Goal: Information Seeking & Learning: Learn about a topic

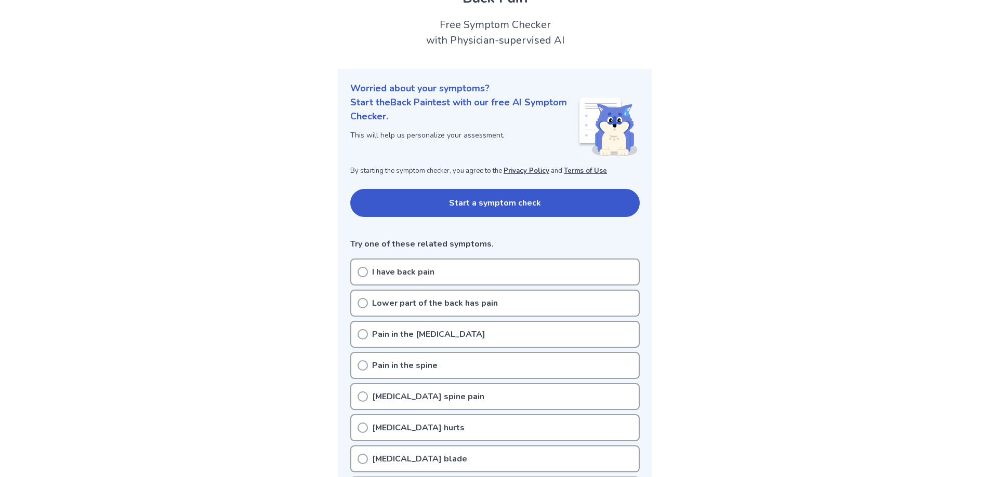
scroll to position [52, 0]
click at [364, 274] on icon at bounding box center [362, 273] width 10 height 10
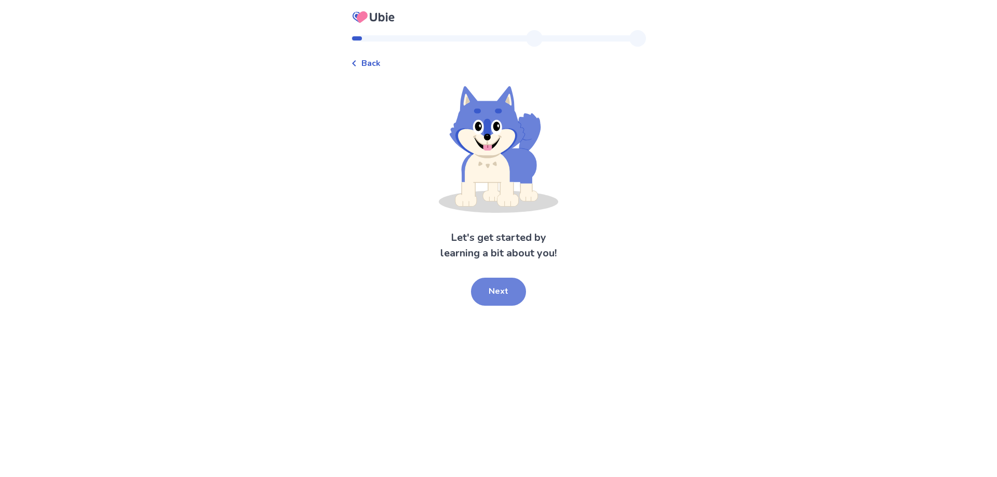
click at [497, 293] on button "Next" at bounding box center [498, 292] width 55 height 28
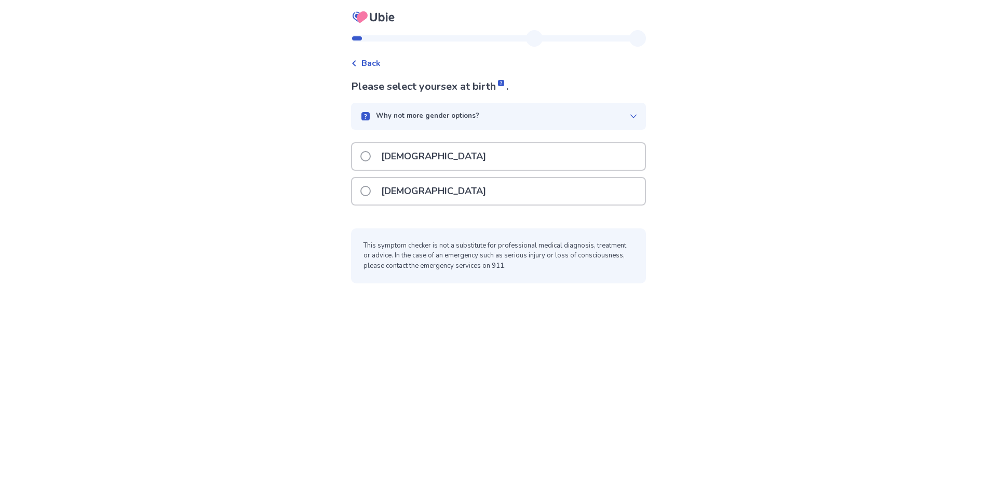
click at [371, 157] on span at bounding box center [366, 156] width 10 height 10
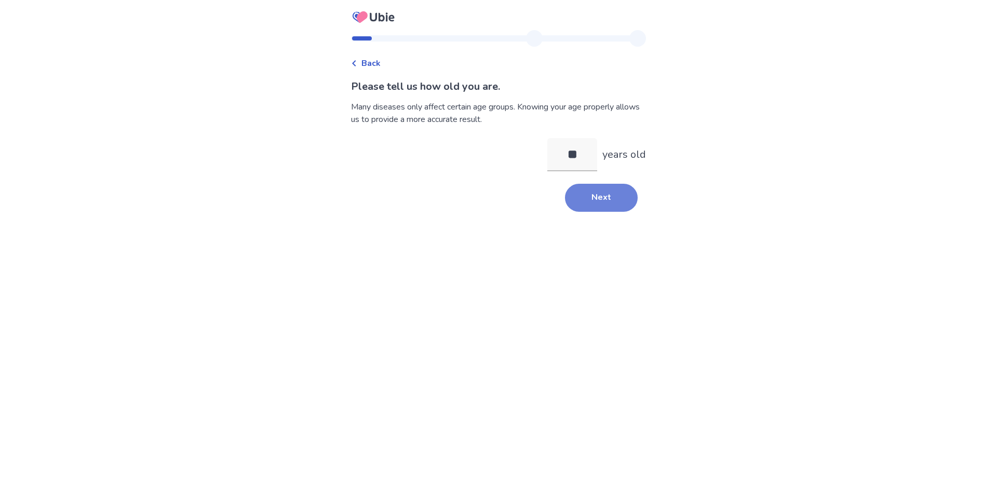
type input "**"
click at [602, 193] on button "Next" at bounding box center [601, 198] width 73 height 28
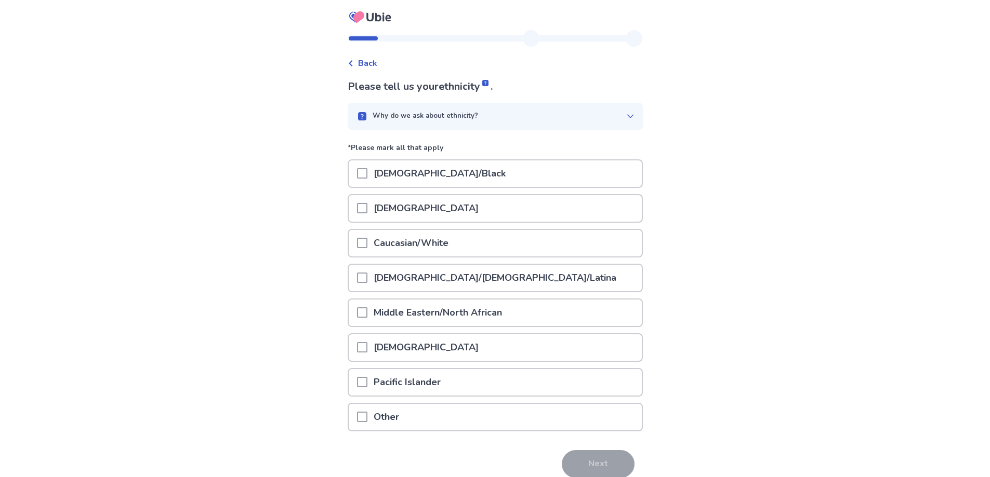
click at [367, 244] on span at bounding box center [362, 243] width 10 height 10
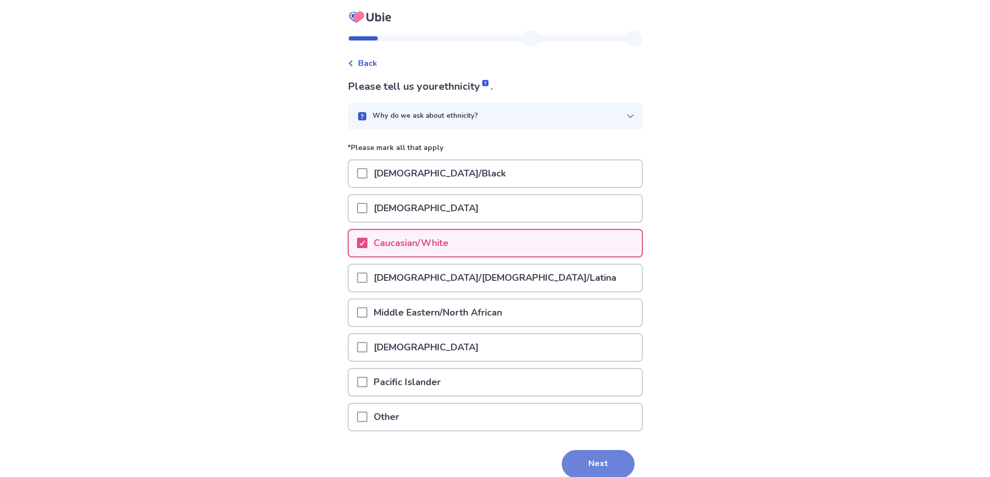
click at [585, 468] on button "Next" at bounding box center [598, 464] width 73 height 28
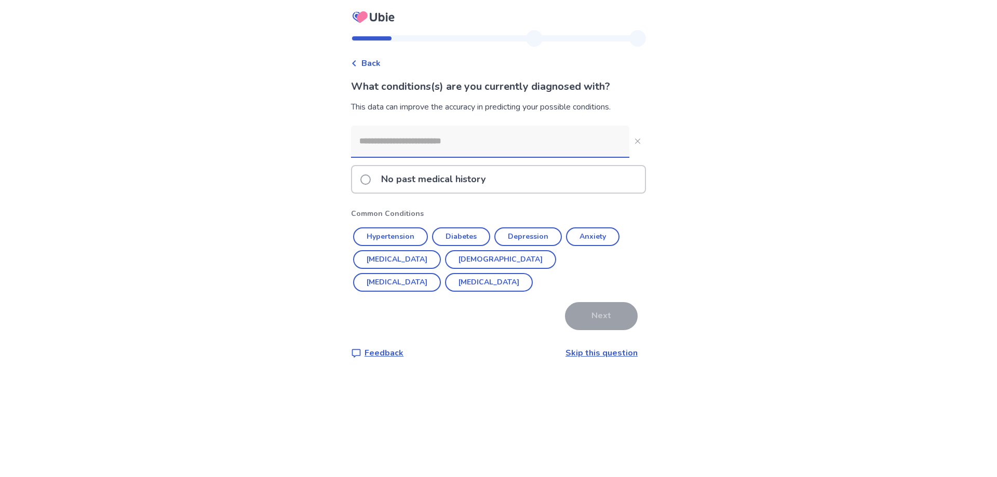
click at [596, 354] on link "Skip this question" at bounding box center [602, 353] width 72 height 11
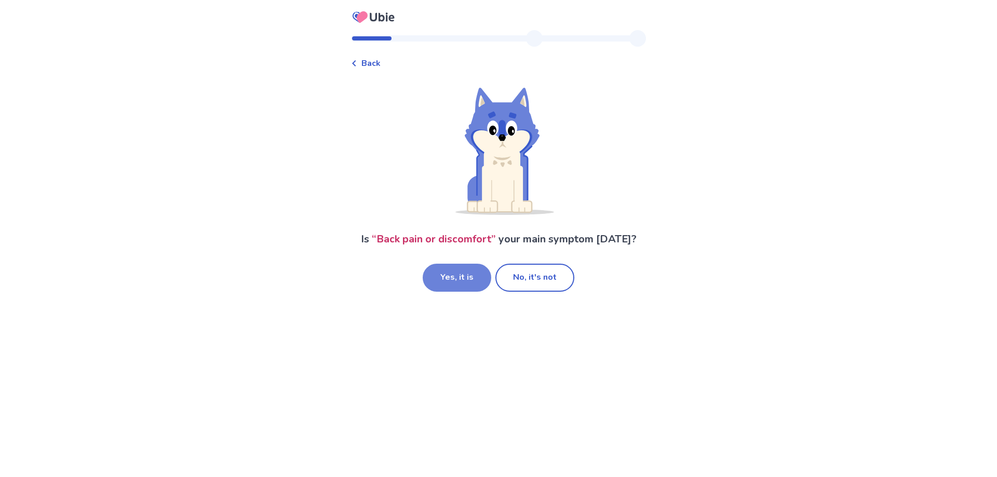
click at [460, 283] on button "Yes, it is" at bounding box center [457, 278] width 69 height 28
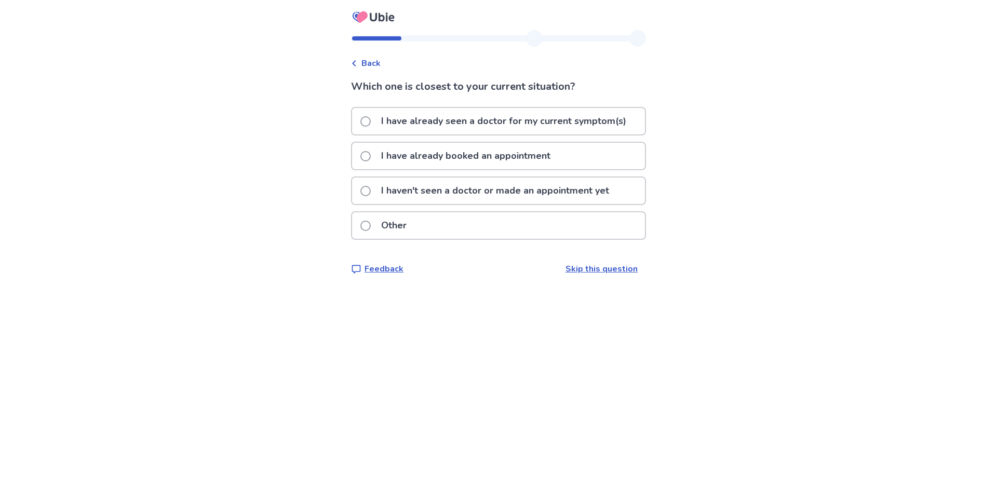
click at [367, 194] on label "I haven't seen a doctor or made an appointment yet" at bounding box center [488, 191] width 255 height 26
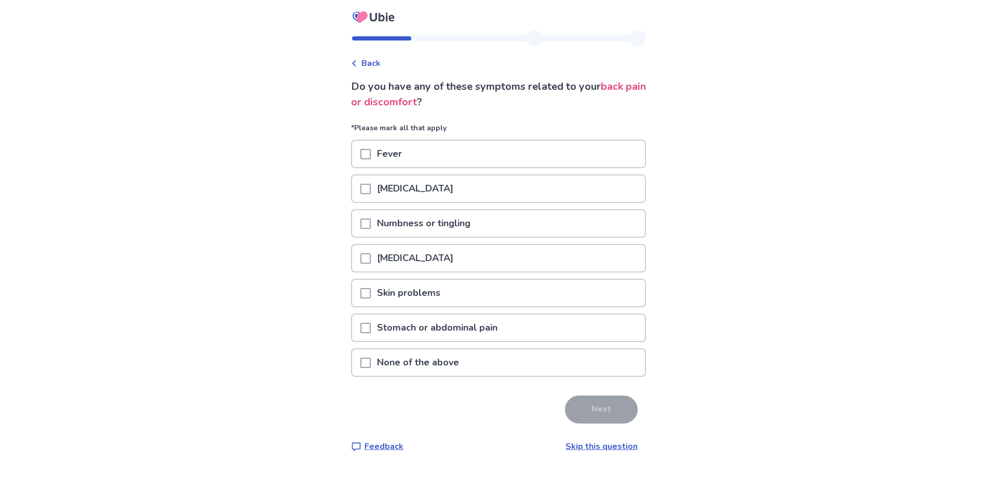
click at [370, 191] on span at bounding box center [366, 189] width 10 height 10
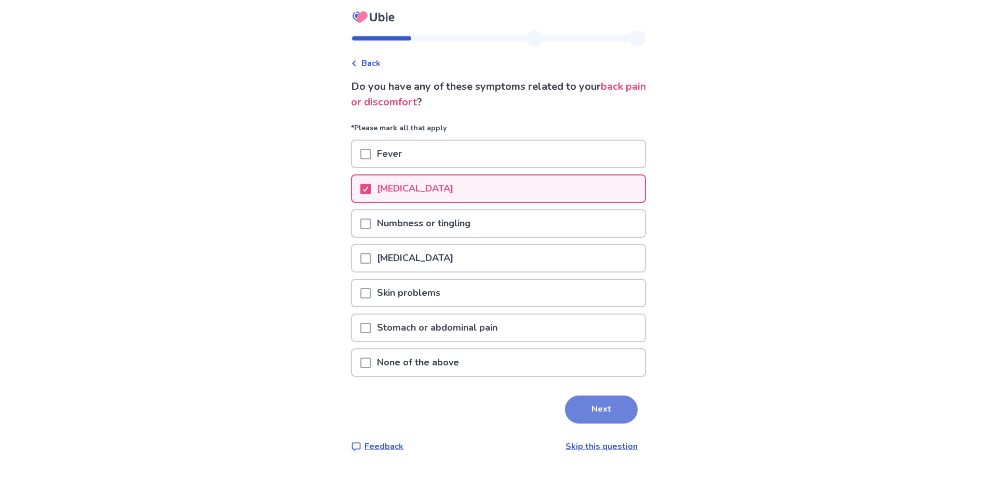
click at [583, 411] on button "Next" at bounding box center [601, 410] width 73 height 28
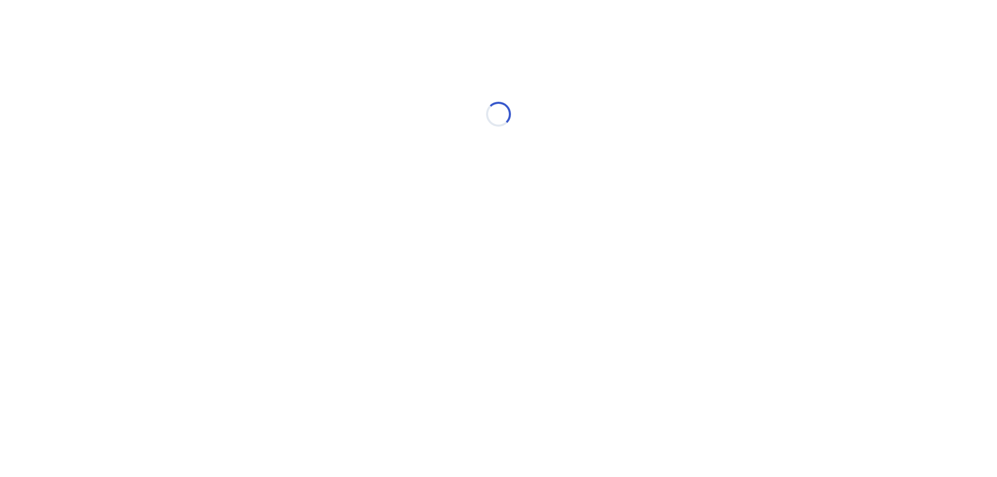
select select "*"
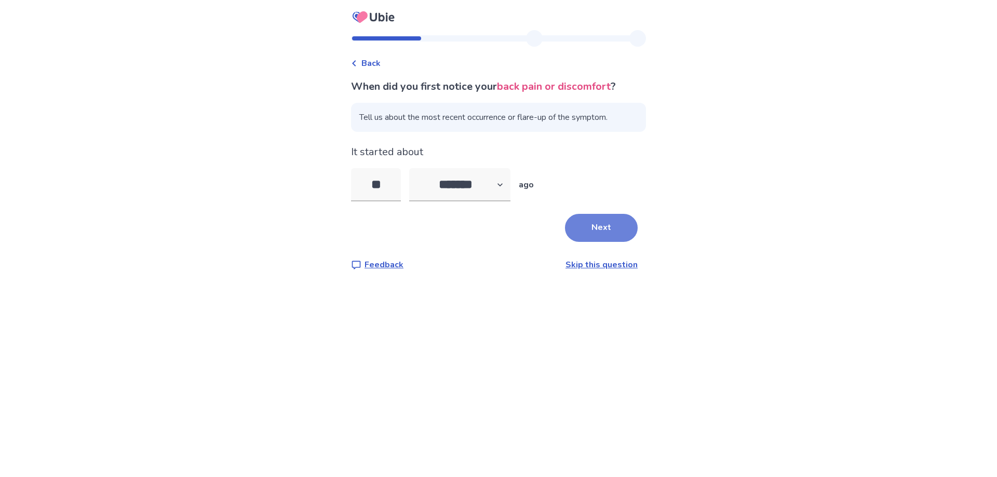
type input "**"
click at [605, 235] on button "Next" at bounding box center [601, 228] width 73 height 28
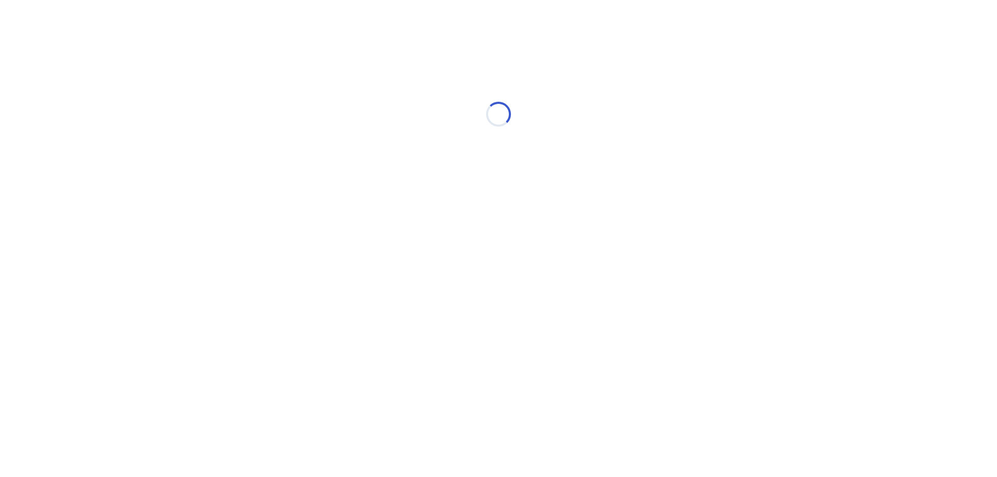
select select "*"
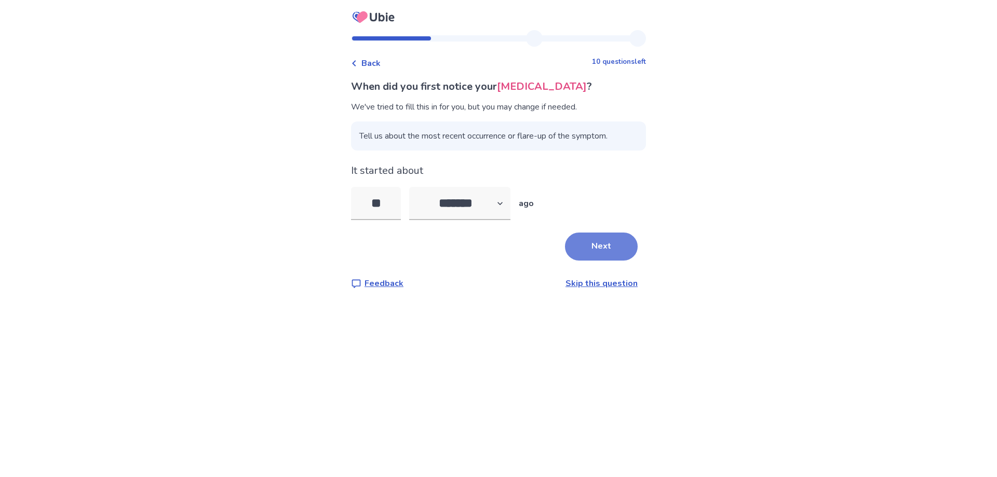
click at [594, 251] on button "Next" at bounding box center [601, 247] width 73 height 28
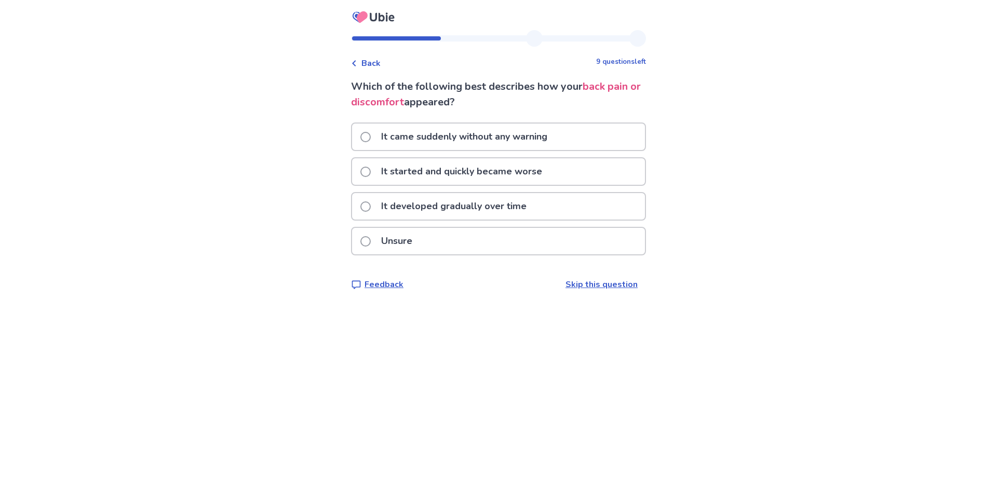
click at [371, 209] on span at bounding box center [366, 207] width 10 height 10
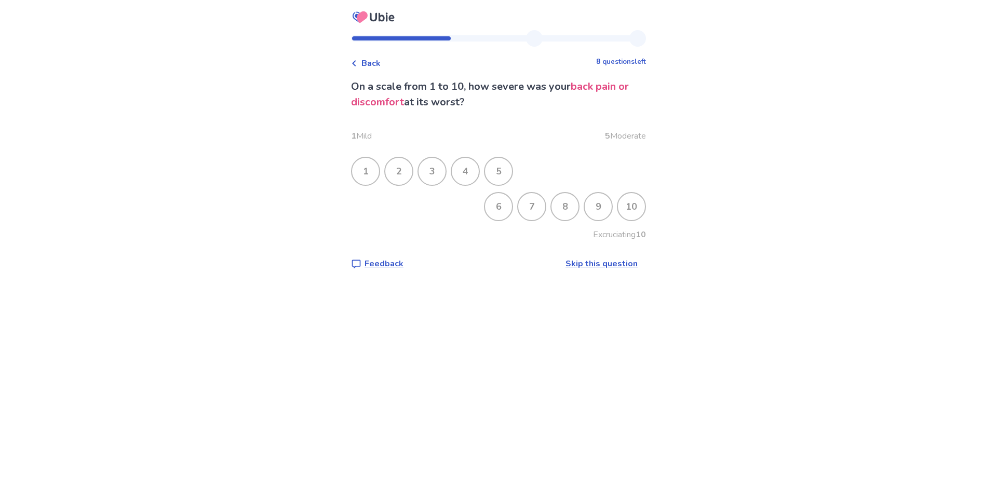
click at [624, 211] on div "10" at bounding box center [631, 206] width 27 height 27
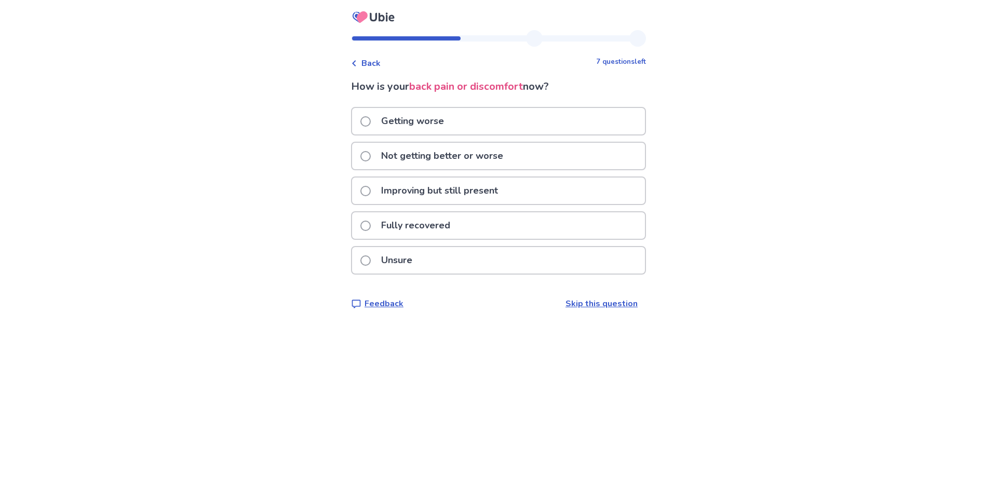
click at [367, 125] on label "Getting worse" at bounding box center [406, 121] width 90 height 26
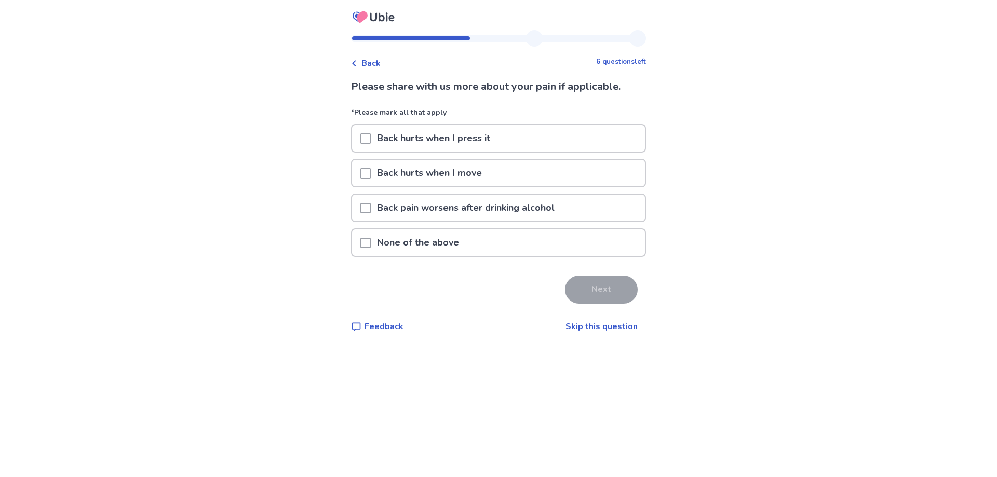
click at [371, 177] on span at bounding box center [366, 173] width 10 height 10
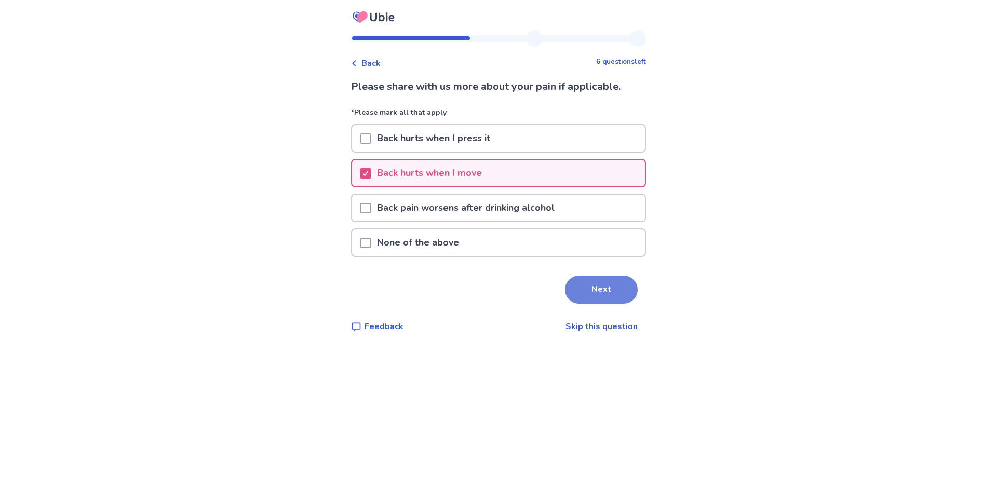
click at [598, 293] on button "Next" at bounding box center [601, 290] width 73 height 28
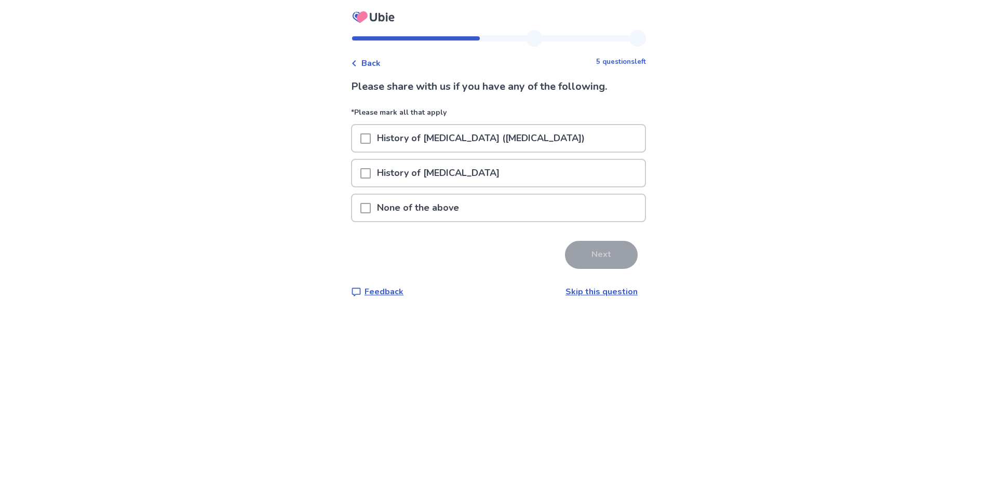
click at [371, 136] on span at bounding box center [366, 139] width 10 height 10
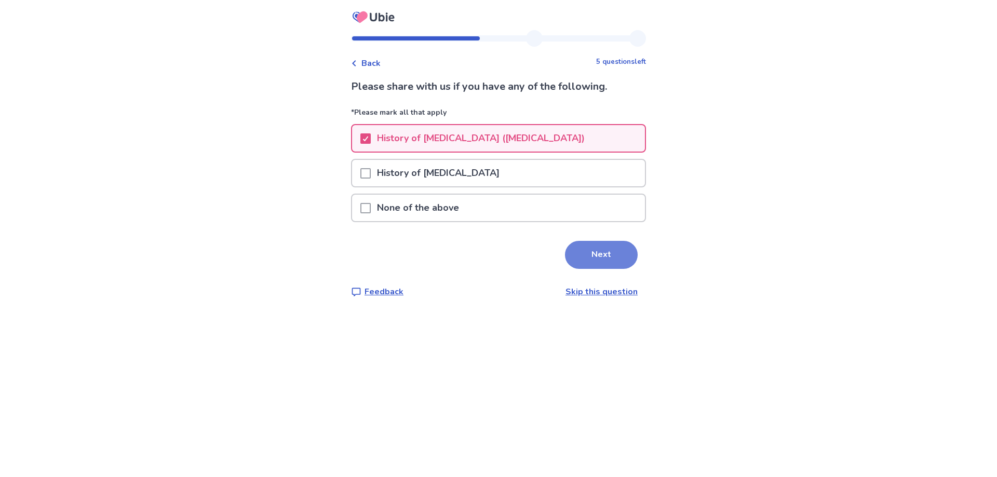
click at [594, 255] on button "Next" at bounding box center [601, 255] width 73 height 28
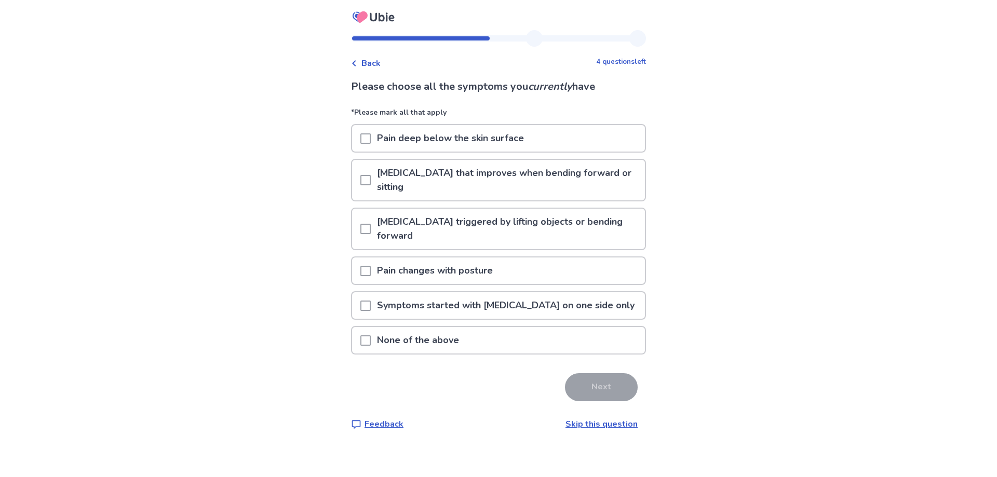
click at [371, 137] on span at bounding box center [366, 139] width 10 height 10
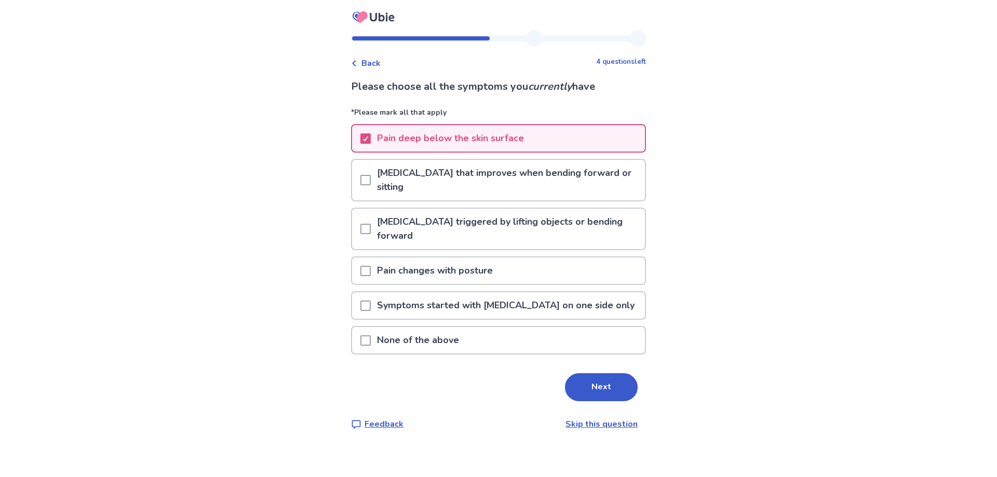
click at [368, 177] on span at bounding box center [366, 180] width 10 height 10
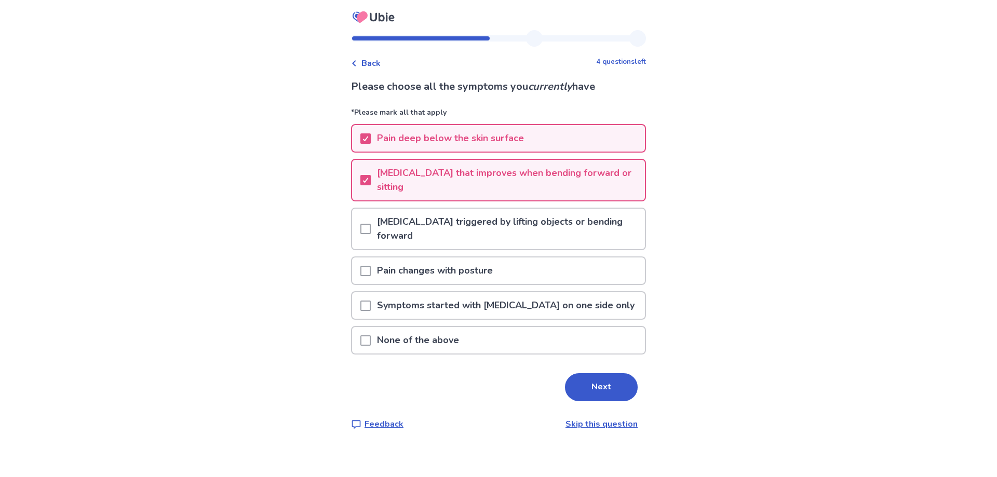
click at [371, 273] on span at bounding box center [366, 271] width 10 height 10
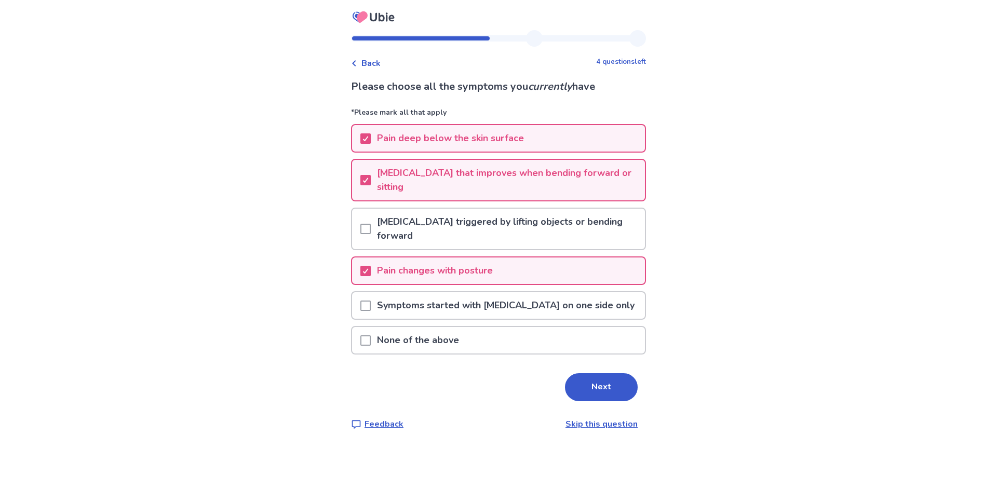
click at [379, 313] on p "Symptoms started with lower back pain on one side only" at bounding box center [506, 305] width 270 height 26
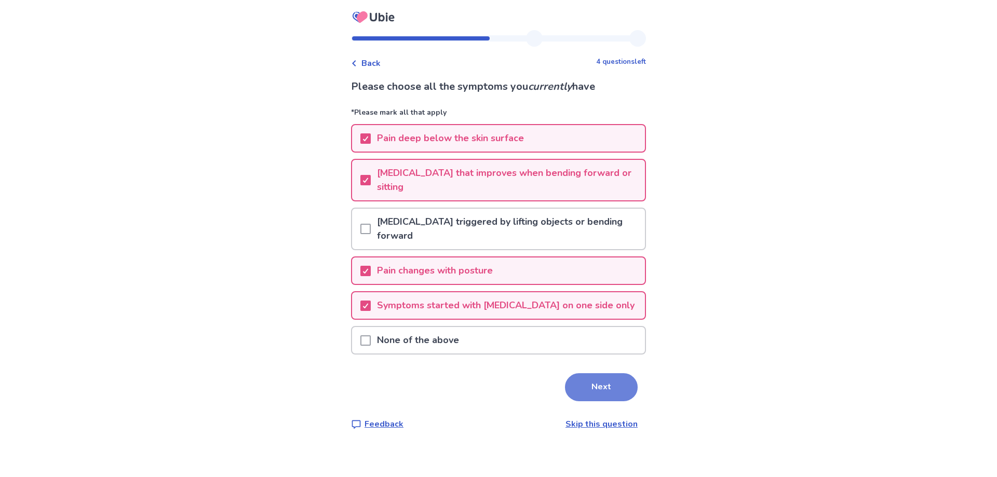
click at [594, 395] on button "Next" at bounding box center [601, 388] width 73 height 28
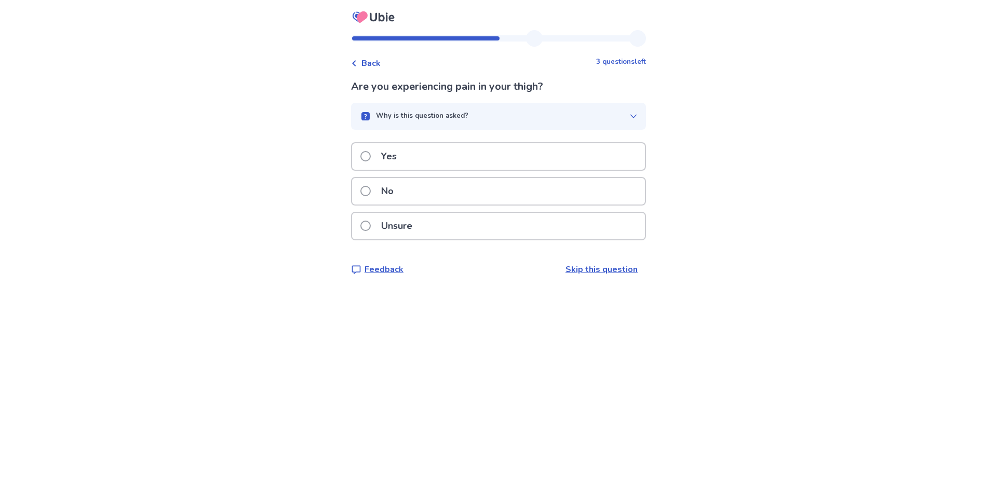
click at [371, 155] on span at bounding box center [366, 156] width 10 height 10
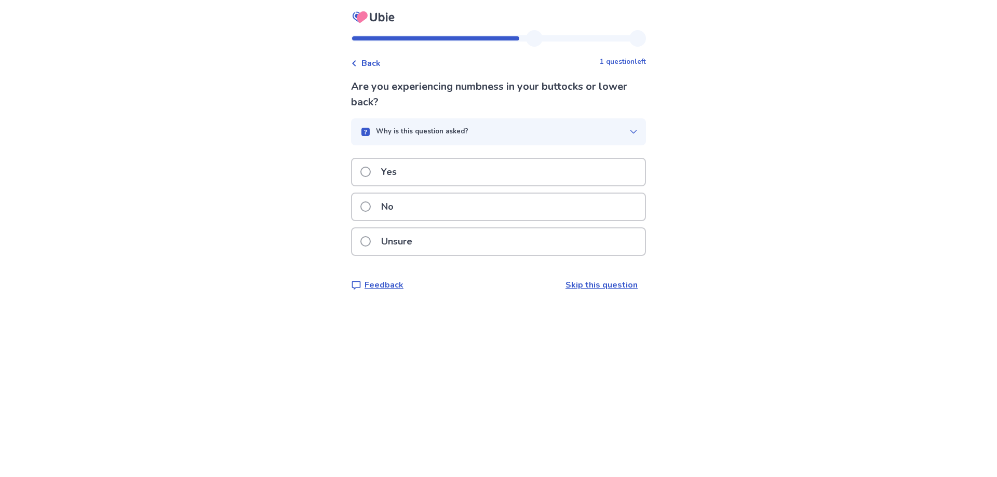
click at [371, 205] on span at bounding box center [366, 207] width 10 height 10
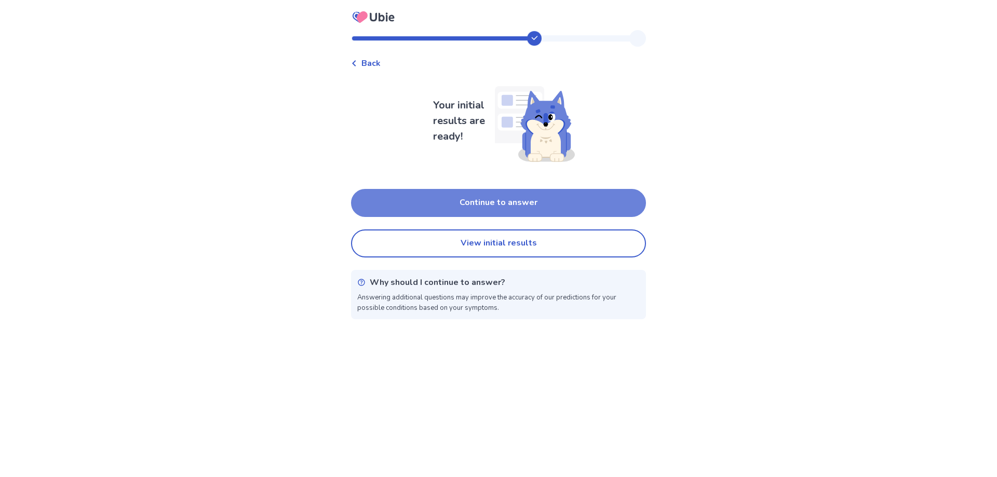
click at [485, 196] on button "Continue to answer" at bounding box center [498, 203] width 295 height 28
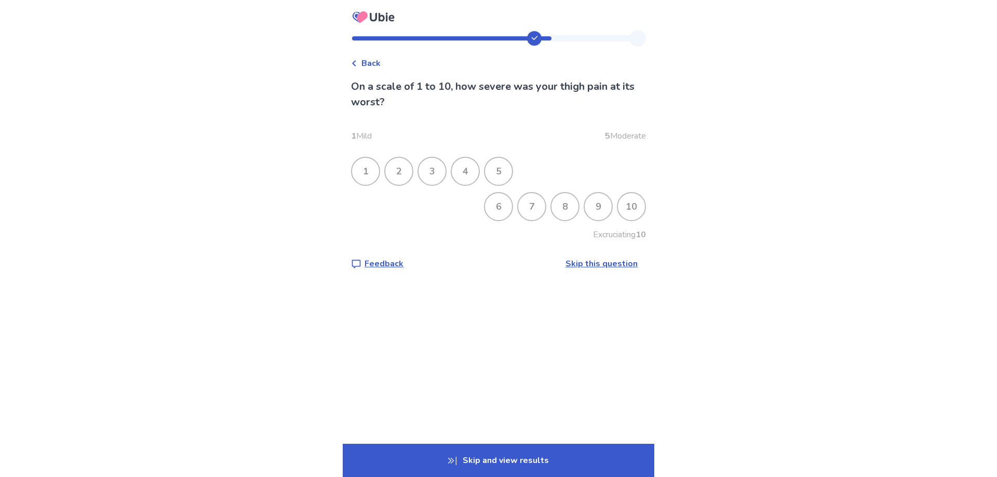
click at [500, 171] on div "5" at bounding box center [498, 171] width 27 height 27
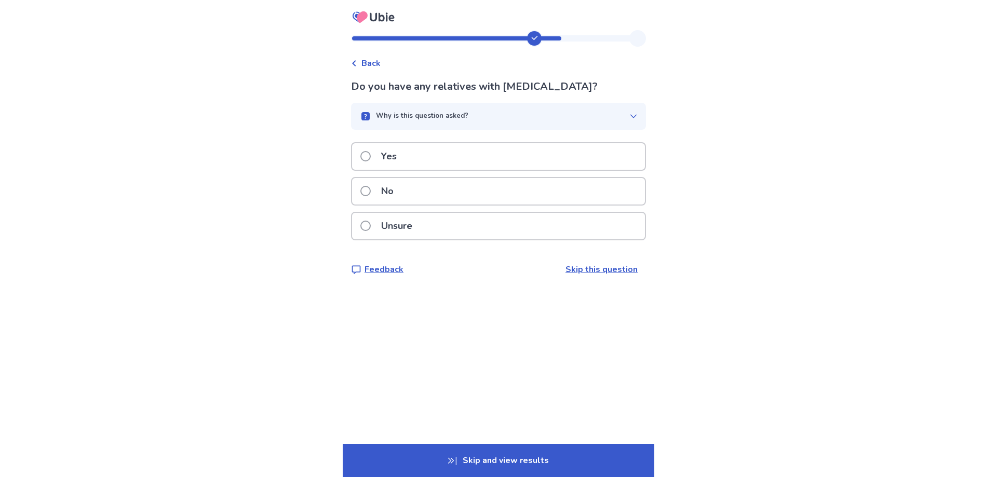
click at [370, 186] on span at bounding box center [366, 191] width 10 height 10
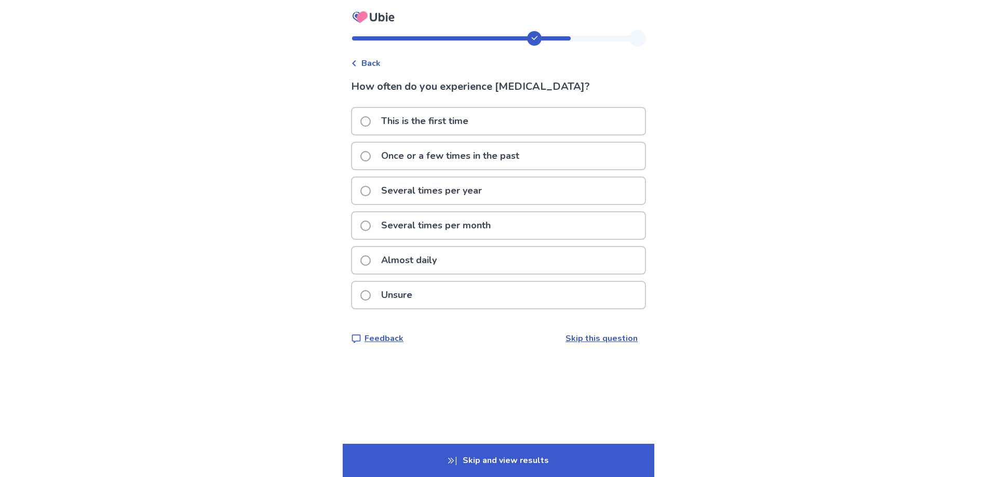
click at [371, 260] on span at bounding box center [366, 261] width 10 height 10
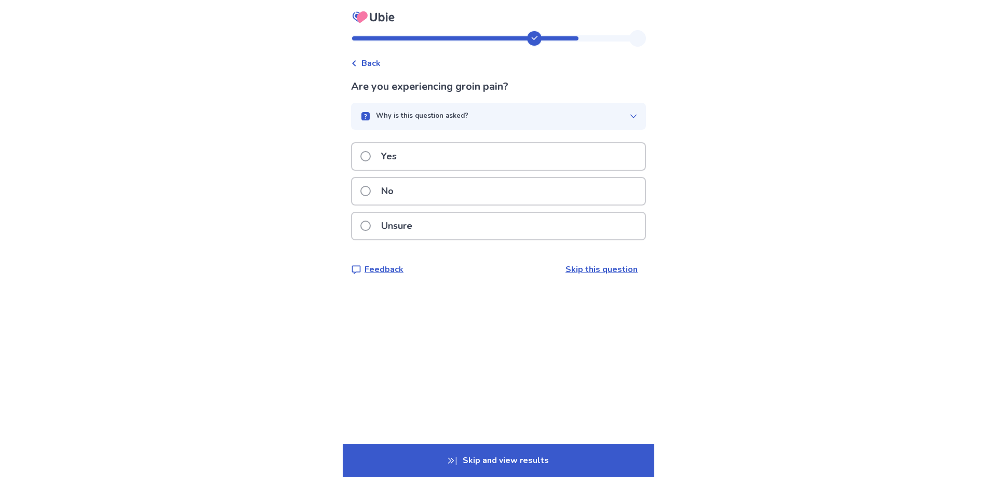
click at [367, 192] on span at bounding box center [366, 191] width 10 height 10
click at [371, 161] on span at bounding box center [366, 156] width 10 height 10
click at [371, 157] on span at bounding box center [366, 156] width 10 height 10
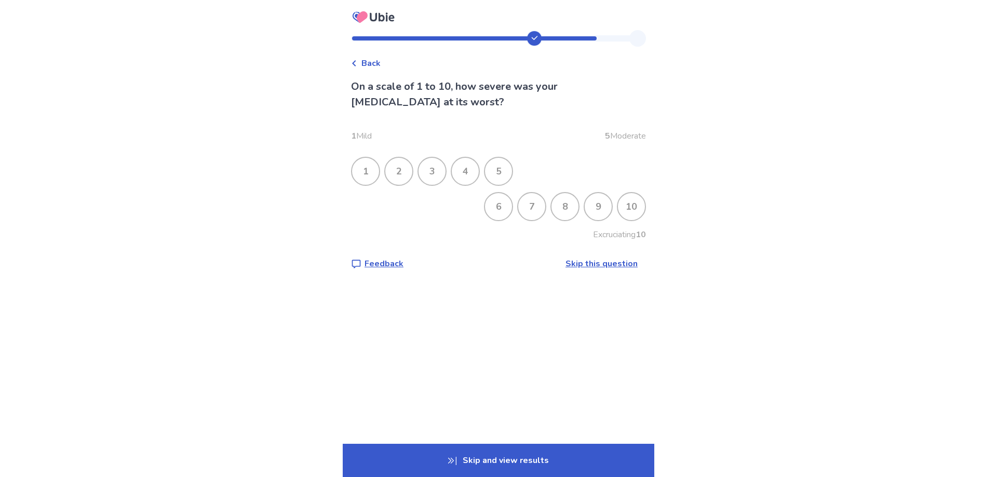
click at [632, 205] on div "10" at bounding box center [631, 206] width 27 height 27
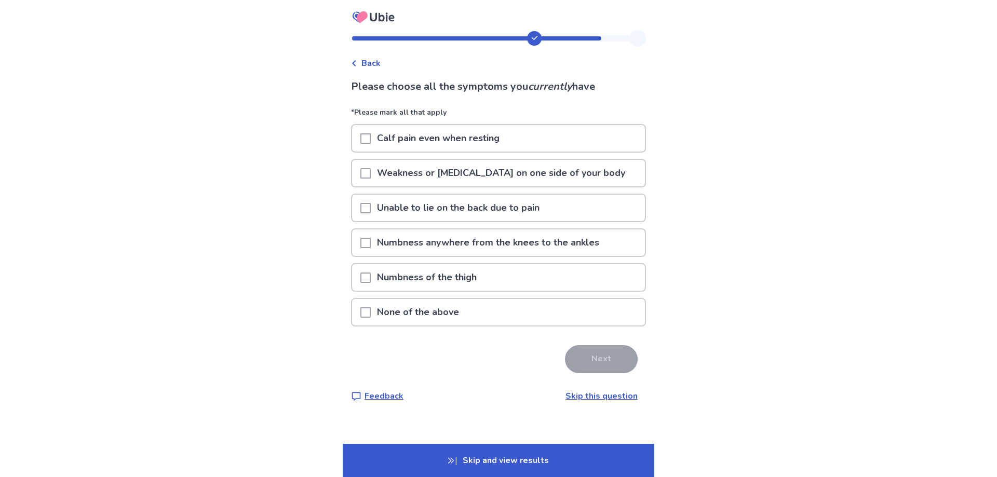
click at [370, 319] on div at bounding box center [366, 312] width 10 height 26
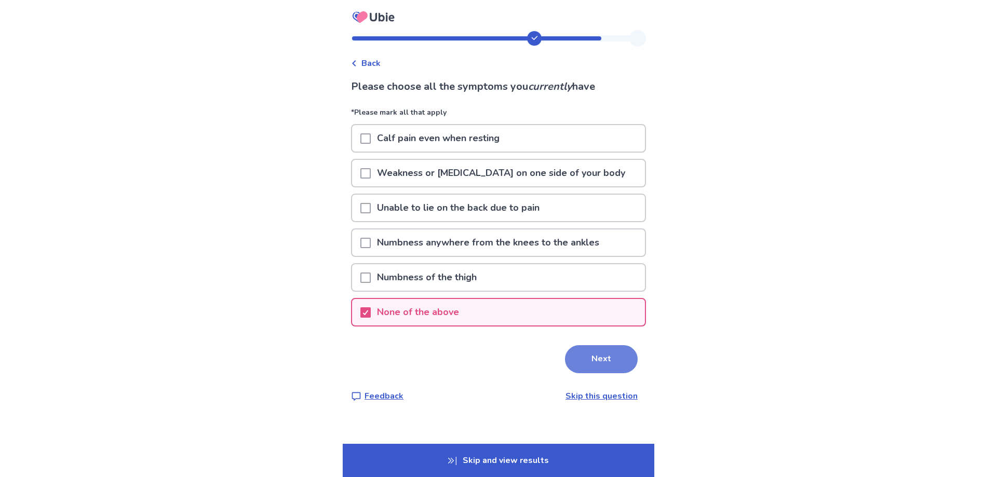
click at [600, 359] on button "Next" at bounding box center [601, 359] width 73 height 28
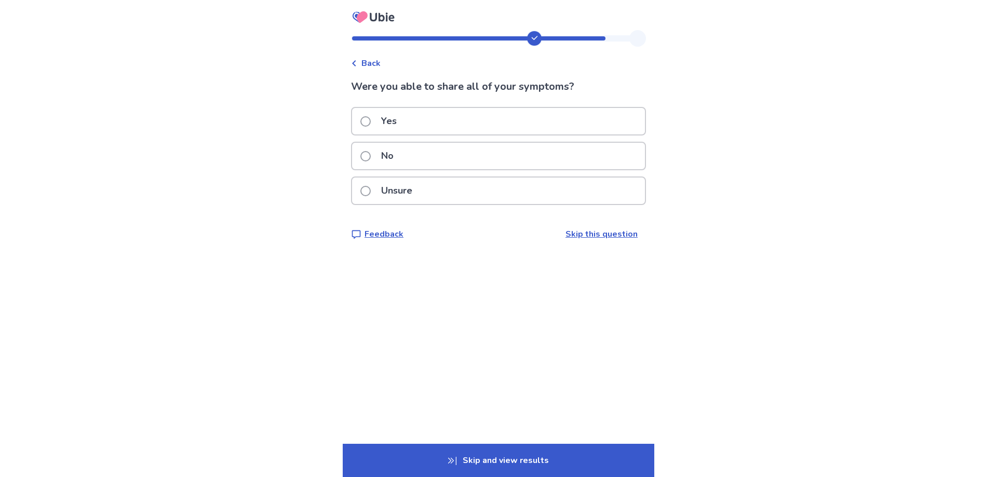
click at [367, 119] on span at bounding box center [366, 121] width 10 height 10
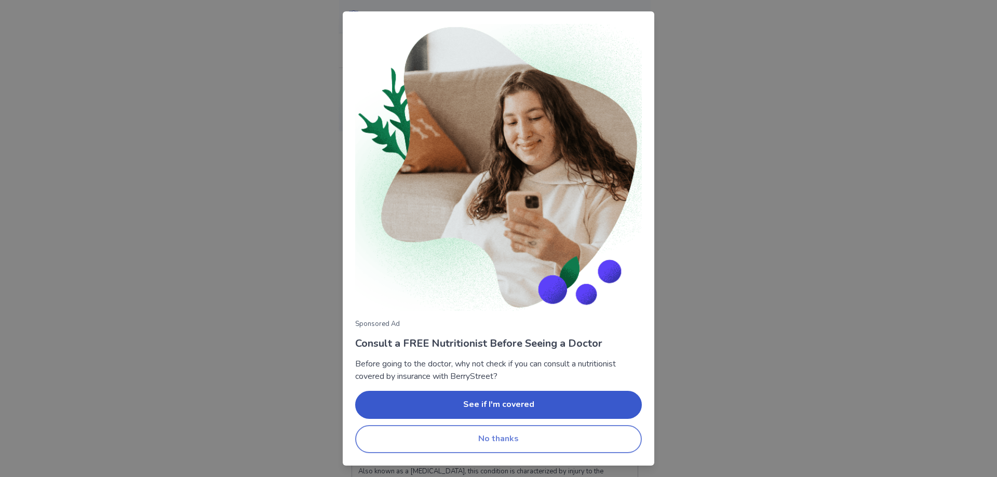
click at [507, 436] on button "No thanks" at bounding box center [498, 439] width 287 height 28
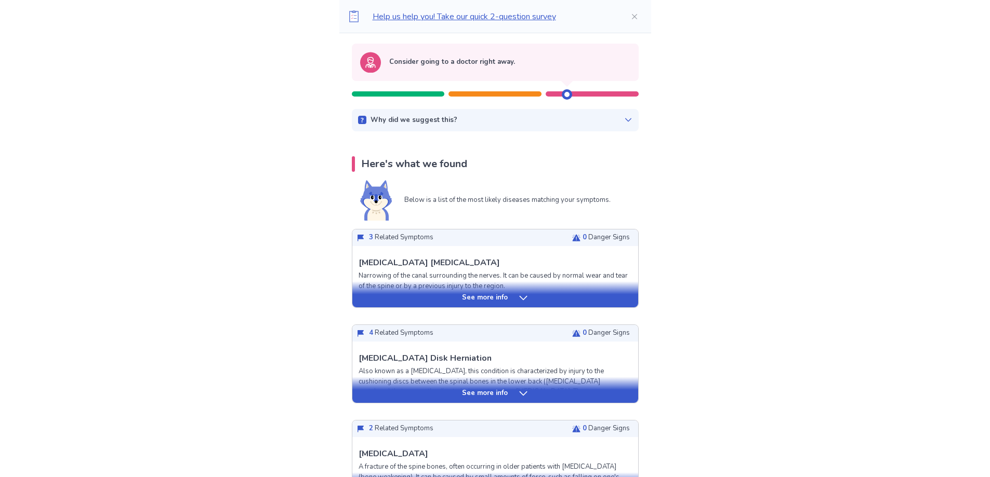
scroll to position [104, 0]
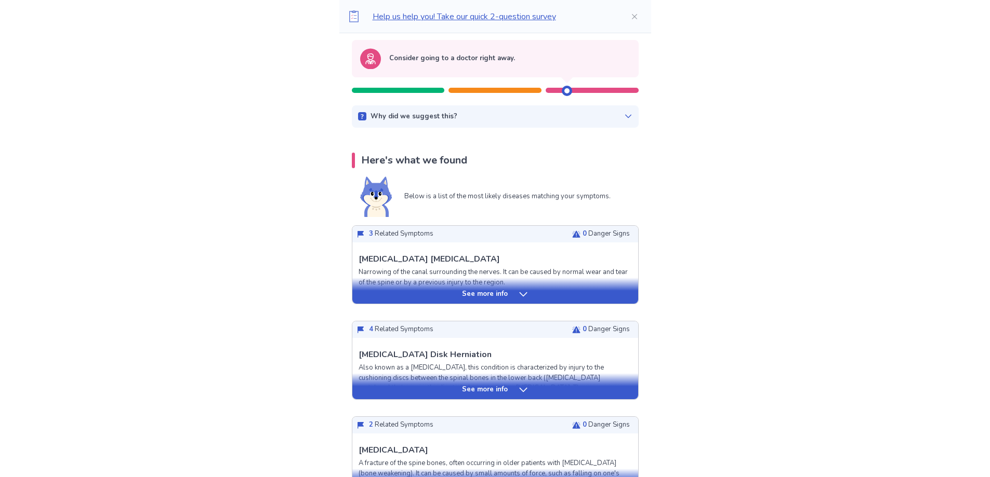
click at [521, 294] on icon at bounding box center [523, 294] width 10 height 10
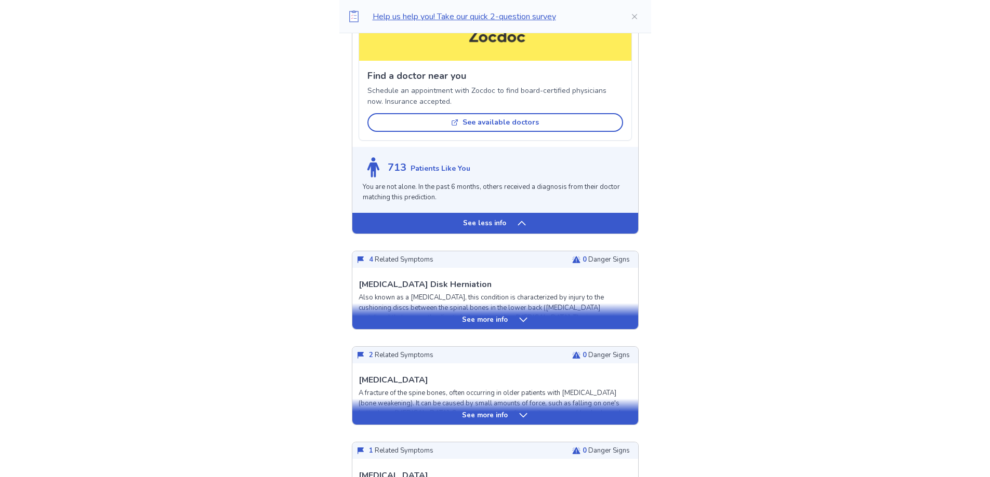
scroll to position [779, 0]
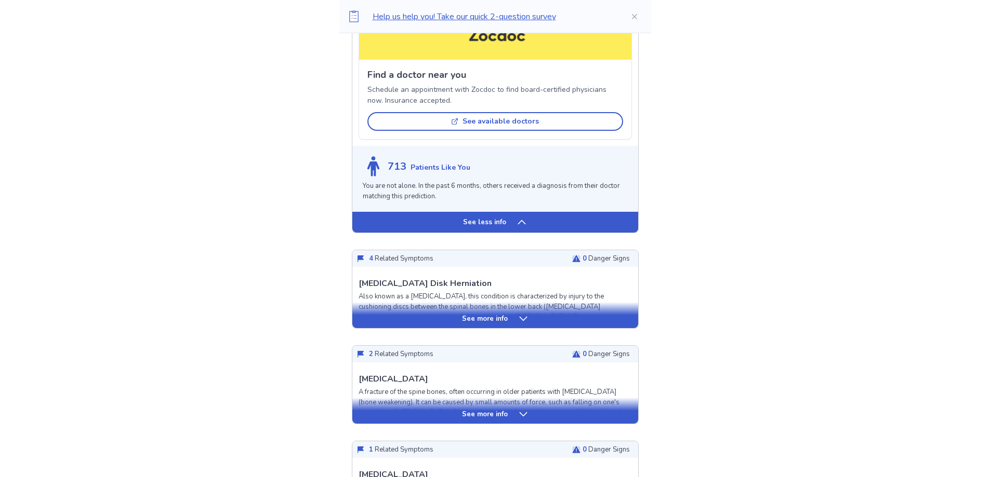
click at [519, 321] on icon at bounding box center [523, 319] width 8 height 4
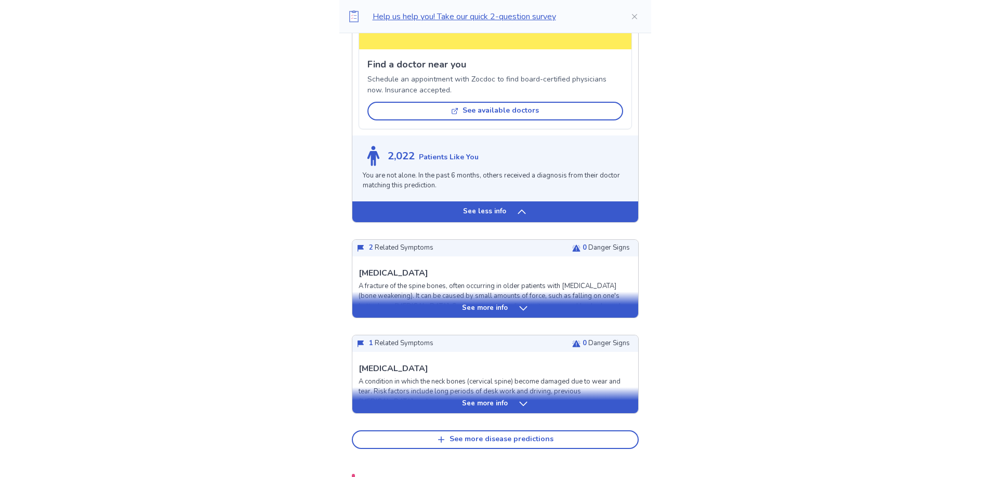
scroll to position [1610, 0]
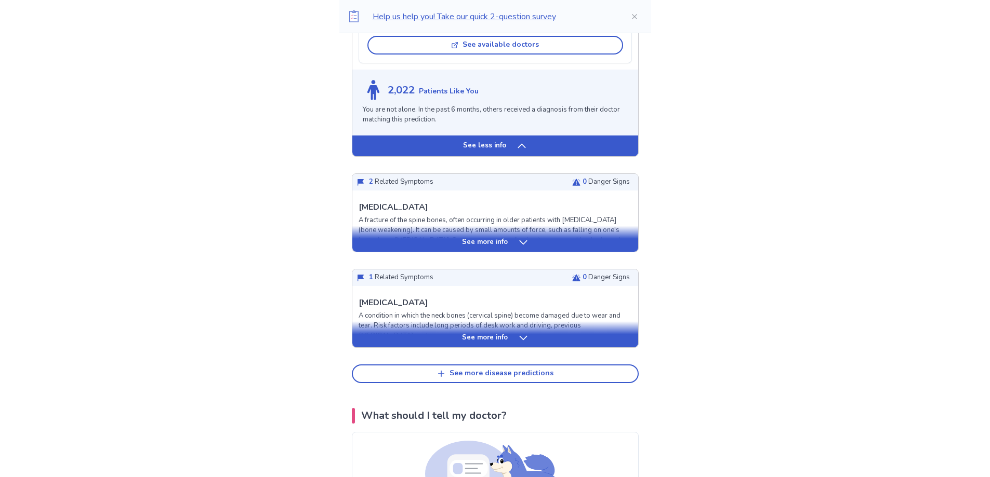
click at [518, 343] on icon at bounding box center [523, 338] width 10 height 10
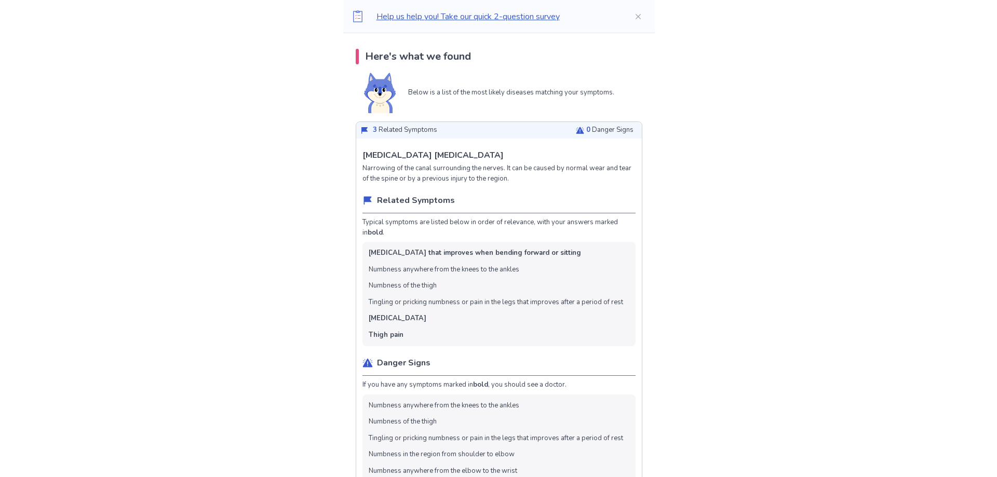
scroll to position [0, 0]
